Goal: Task Accomplishment & Management: Manage account settings

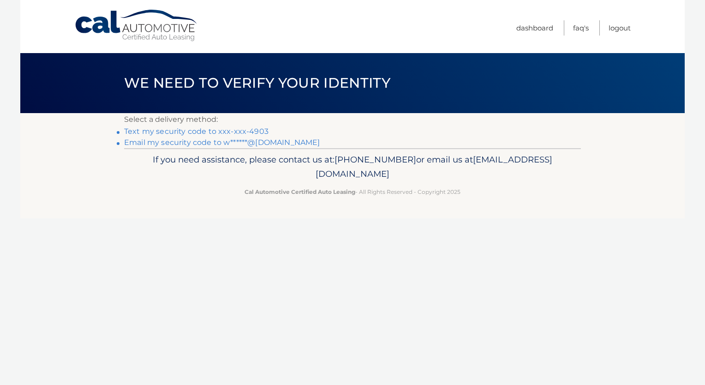
click at [174, 130] on link "Text my security code to xxx-xxx-4903" at bounding box center [196, 131] width 144 height 9
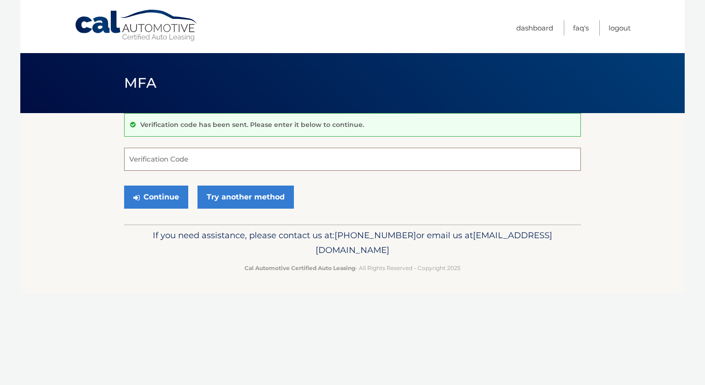
click at [178, 157] on input "Verification Code" at bounding box center [352, 159] width 457 height 23
type input "870990"
click at [150, 197] on button "Continue" at bounding box center [156, 196] width 64 height 23
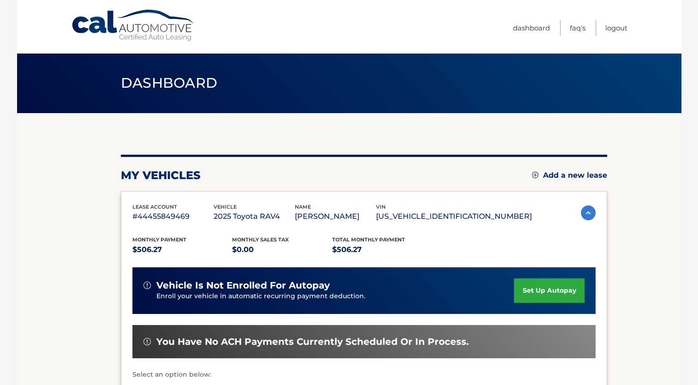
click at [72, 243] on section "my vehicles Add a new lease lease account #44455849469 vehicle 2025 Toyota RAV4…" at bounding box center [349, 301] width 664 height 376
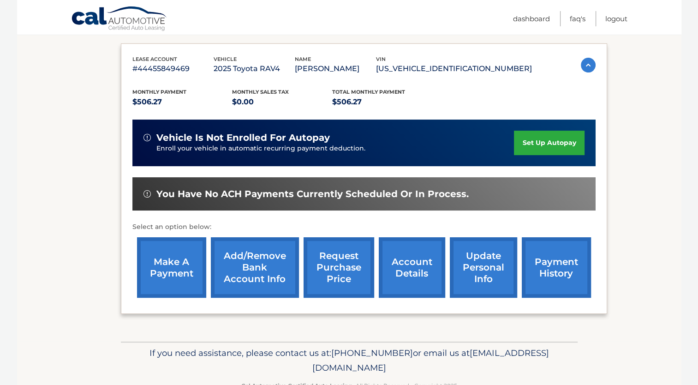
scroll to position [173, 0]
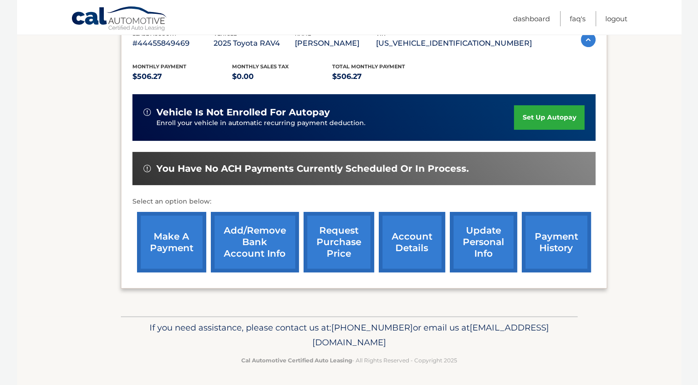
click at [159, 256] on link "make a payment" at bounding box center [171, 242] width 69 height 60
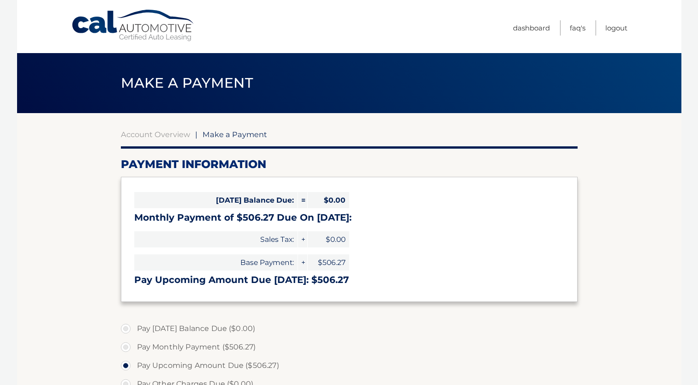
select select "ZDIwN2U3ZmMtZWU1My00OGNhLTgzMmEtOTcwNGI3ODBkYTU2"
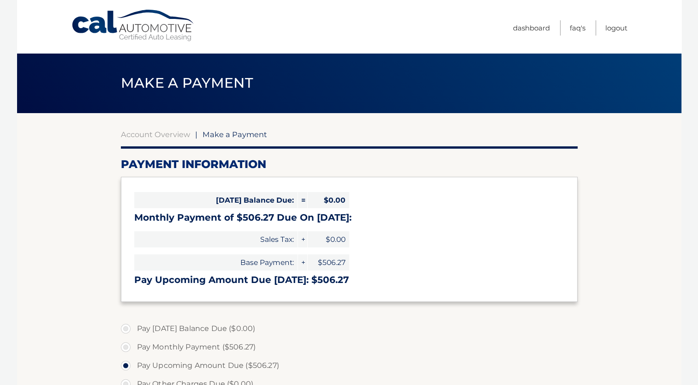
click at [81, 277] on section "Account Overview | Make a Payment Payment Information Today's Balance Due: = $0…" at bounding box center [349, 351] width 664 height 476
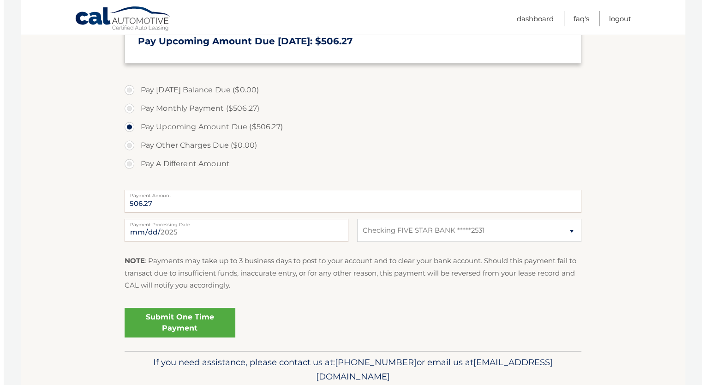
scroll to position [240, 0]
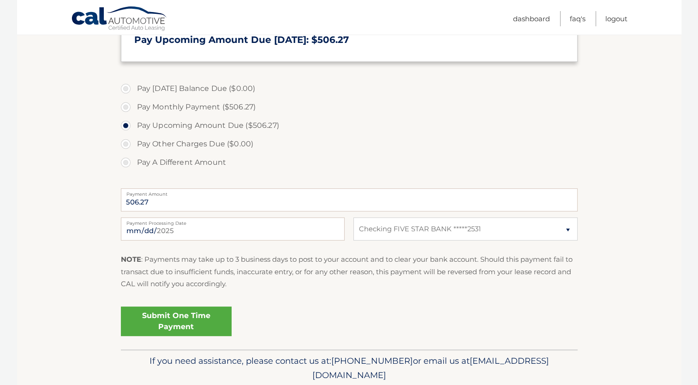
click at [179, 327] on link "Submit One Time Payment" at bounding box center [176, 321] width 111 height 30
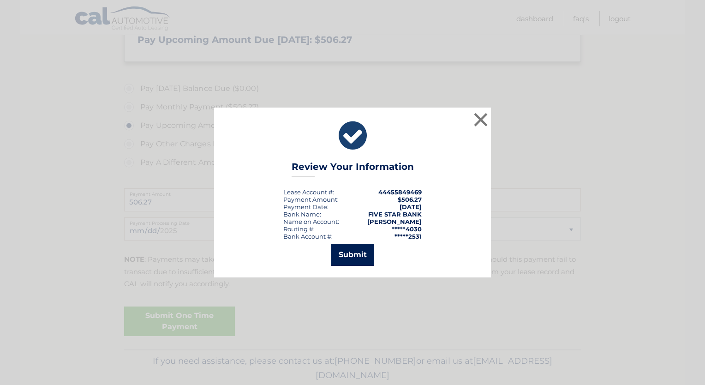
click at [351, 253] on button "Submit" at bounding box center [352, 255] width 43 height 22
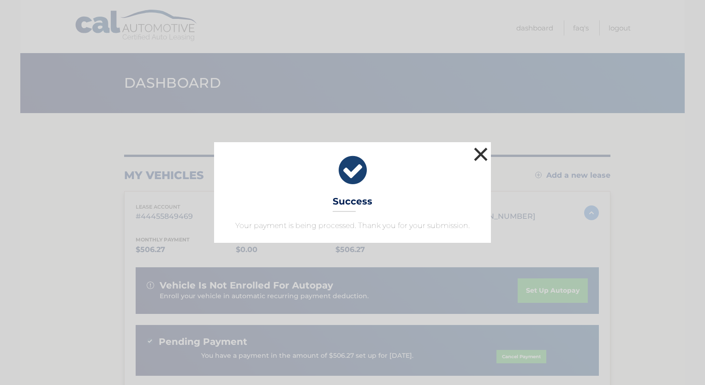
click at [482, 153] on button "×" at bounding box center [480, 154] width 18 height 18
